Goal: Transaction & Acquisition: Purchase product/service

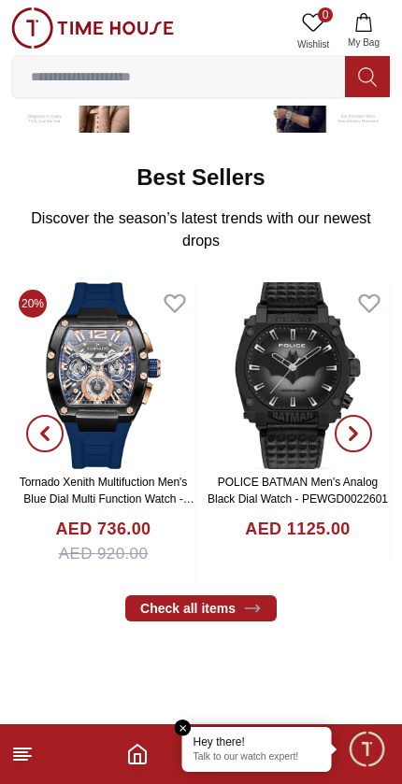
scroll to position [265, 0]
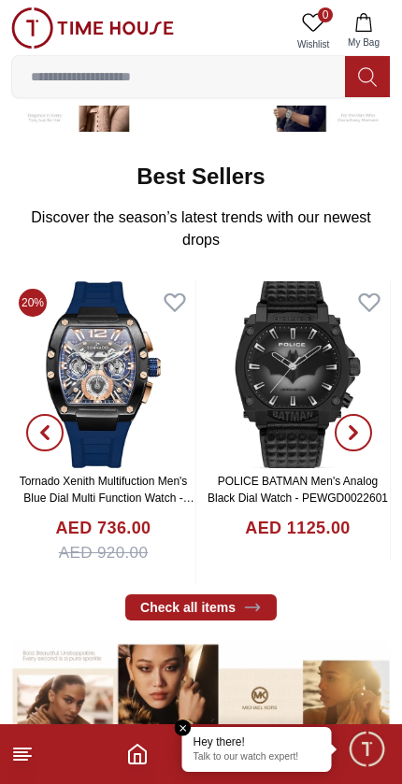
click at [359, 432] on icon "button" at bounding box center [353, 432] width 15 height 15
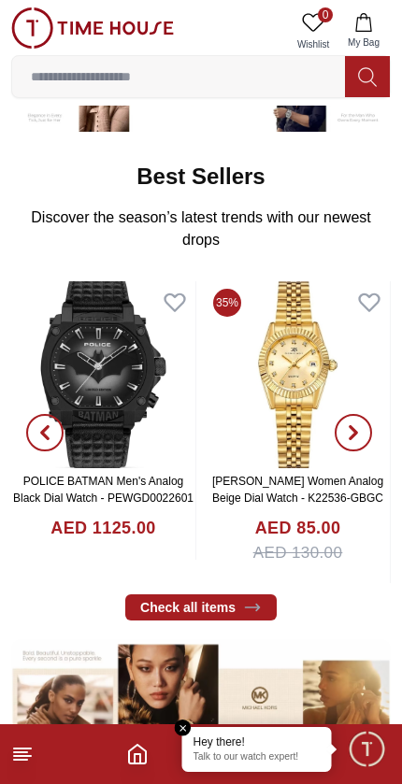
click at [370, 425] on span "button" at bounding box center [352, 432] width 37 height 37
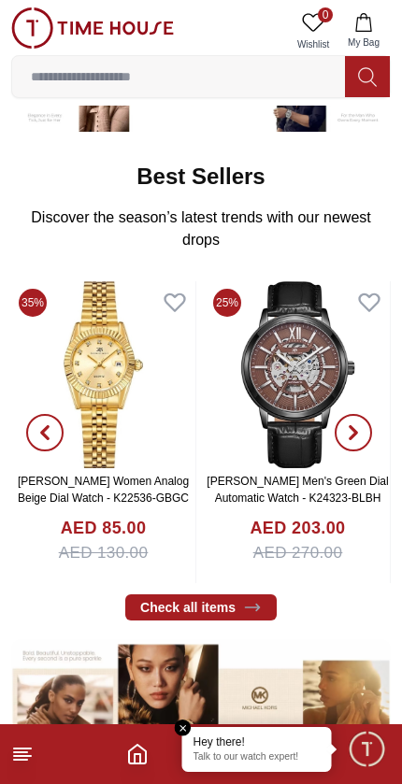
click at [370, 429] on span "button" at bounding box center [352, 432] width 37 height 37
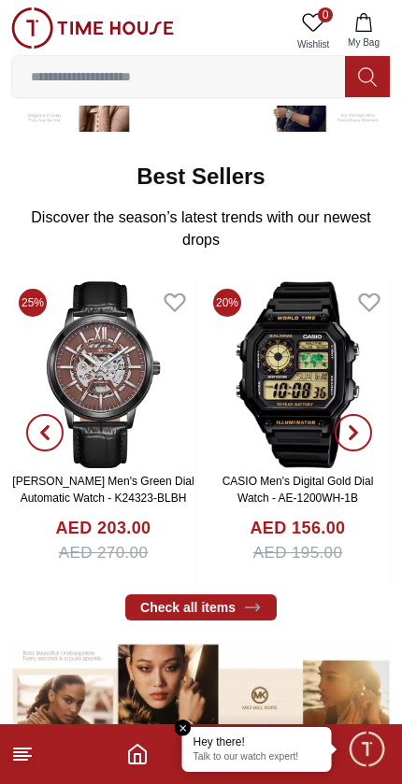
click at [373, 427] on button "button" at bounding box center [352, 432] width 67 height 303
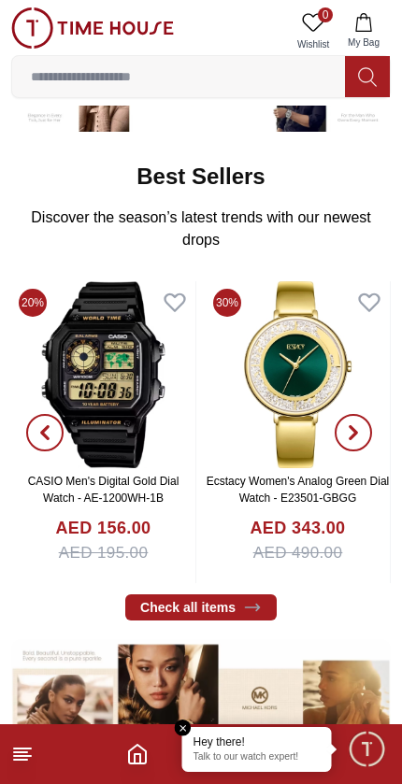
click at [376, 426] on button "button" at bounding box center [352, 432] width 67 height 303
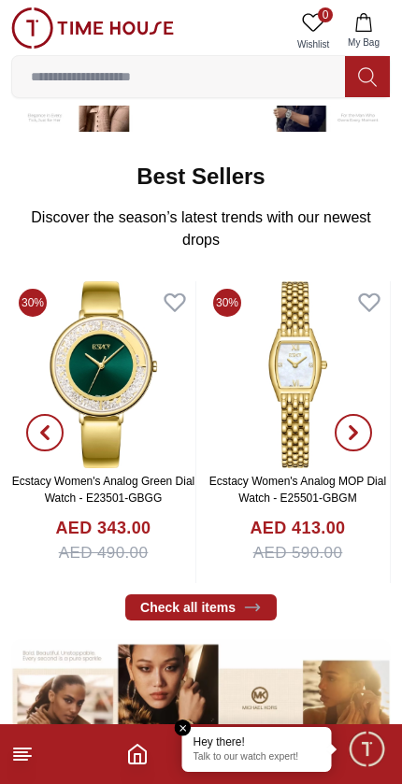
click at [372, 432] on button "button" at bounding box center [352, 432] width 67 height 303
click at [362, 430] on span "button" at bounding box center [352, 432] width 37 height 37
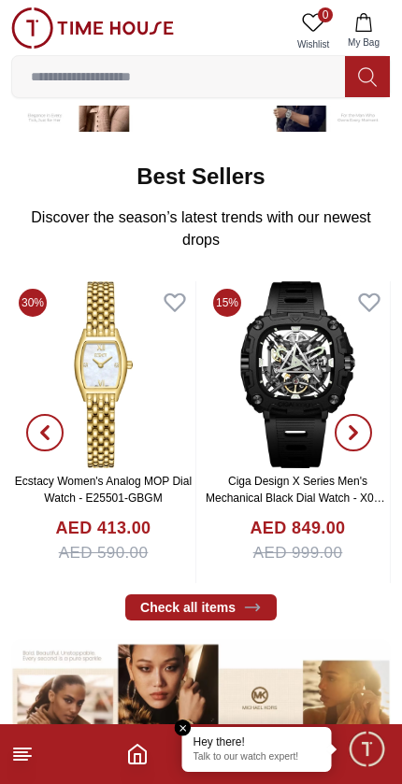
click at [358, 429] on icon "button" at bounding box center [353, 432] width 15 height 15
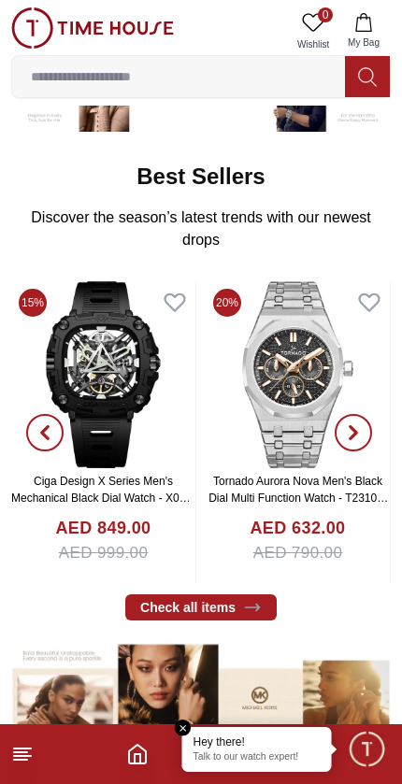
click at [350, 431] on icon "button" at bounding box center [353, 432] width 15 height 15
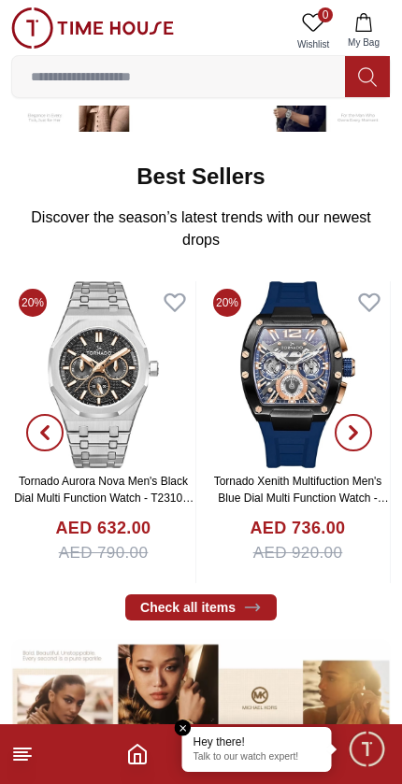
click at [344, 430] on span "button" at bounding box center [352, 432] width 37 height 37
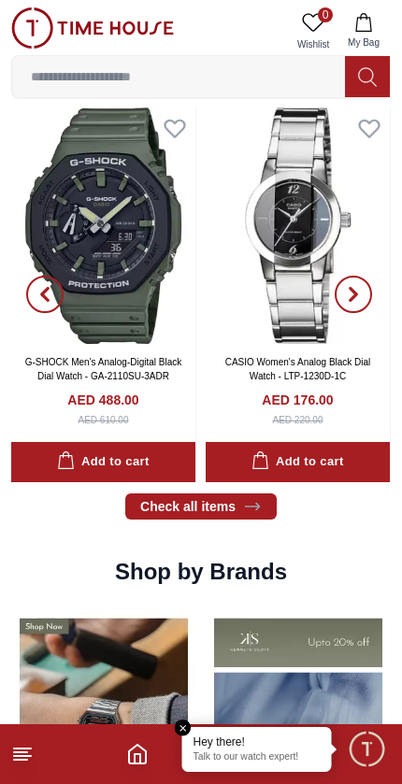
scroll to position [1022, 0]
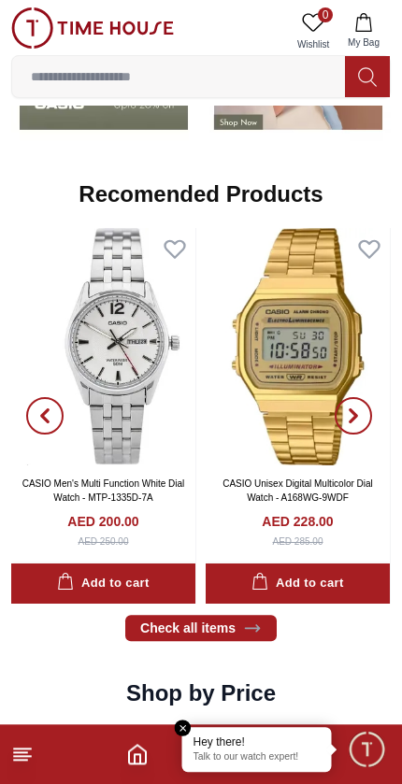
click at [363, 418] on span "button" at bounding box center [352, 415] width 37 height 37
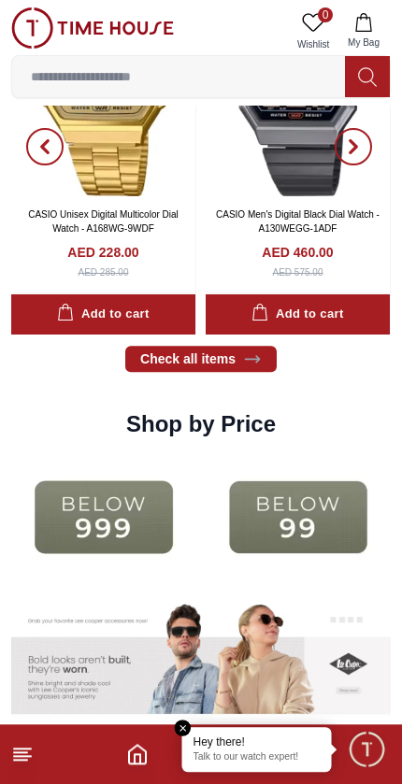
scroll to position [2047, 0]
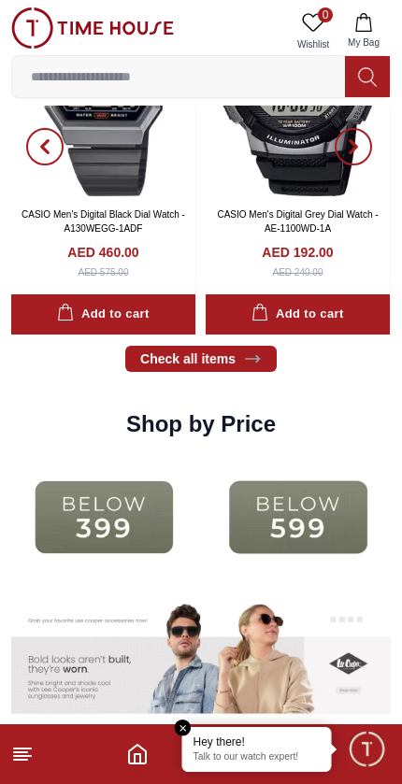
click at [235, 514] on img at bounding box center [298, 517] width 185 height 119
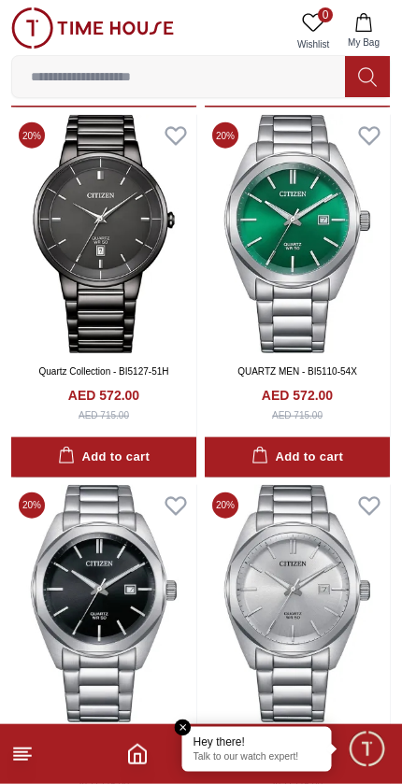
scroll to position [2365, 0]
